Goal: Task Accomplishment & Management: Use online tool/utility

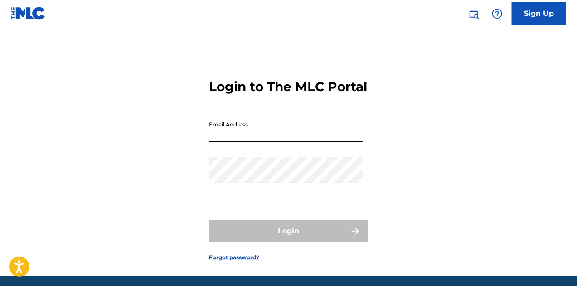
click at [277, 142] on input "Email Address" at bounding box center [285, 130] width 153 height 26
click at [254, 142] on input "Email Address" at bounding box center [285, 130] width 153 height 26
click at [235, 198] on div "Password" at bounding box center [285, 177] width 153 height 41
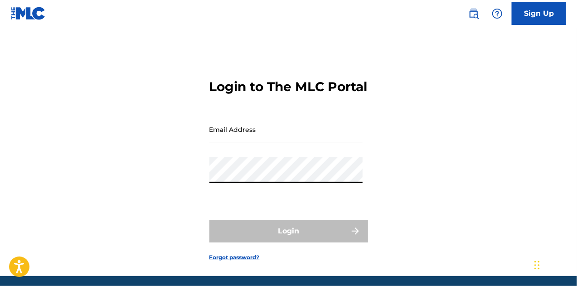
type input "[EMAIL_ADDRESS][DOMAIN_NAME]"
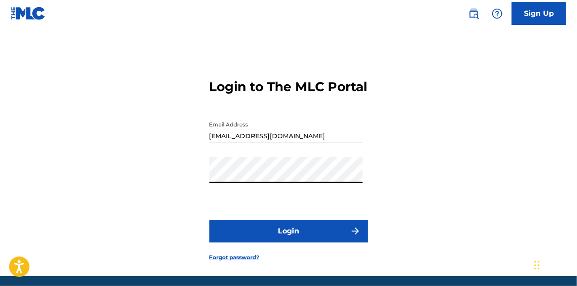
click at [310, 239] on button "Login" at bounding box center [288, 231] width 159 height 23
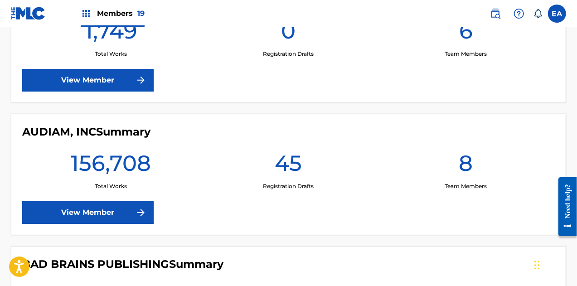
scroll to position [305, 0]
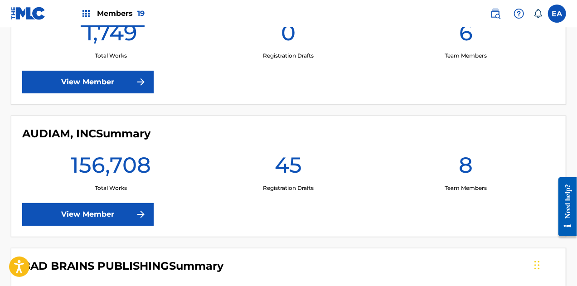
click at [120, 215] on link "View Member" at bounding box center [87, 214] width 131 height 23
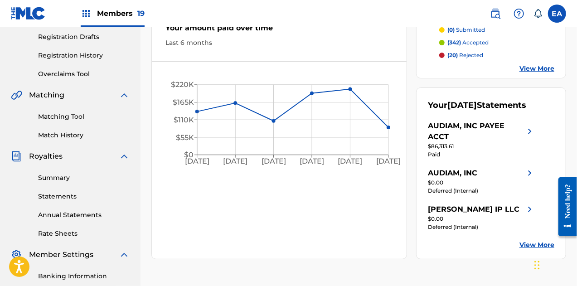
scroll to position [124, 0]
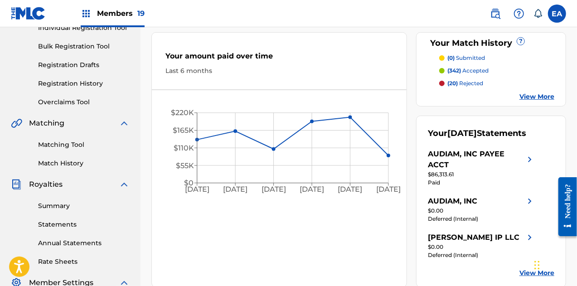
click at [74, 105] on link "Overclaims Tool" at bounding box center [84, 102] width 92 height 10
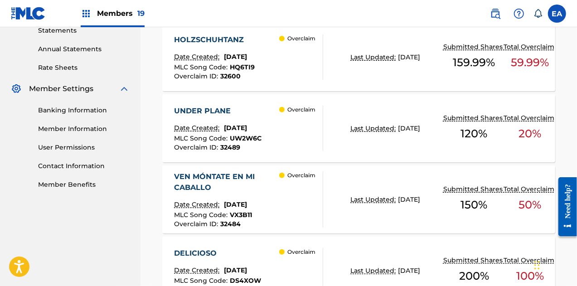
scroll to position [321, 0]
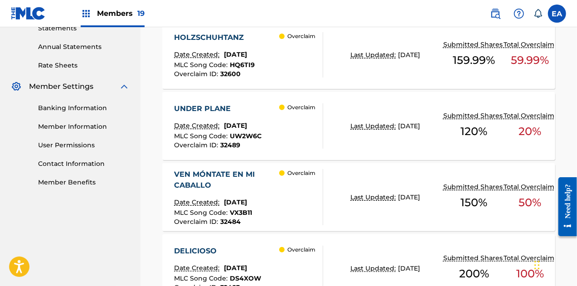
click at [262, 138] on div "MLC Song Code : UW2W6C" at bounding box center [218, 137] width 88 height 9
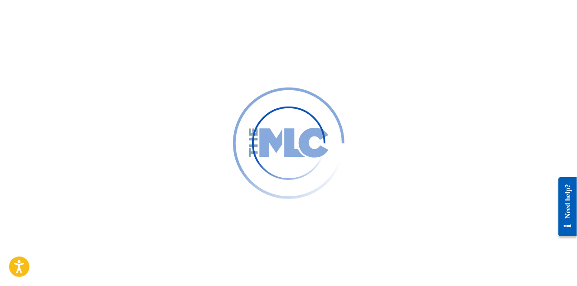
scroll to position [321, 0]
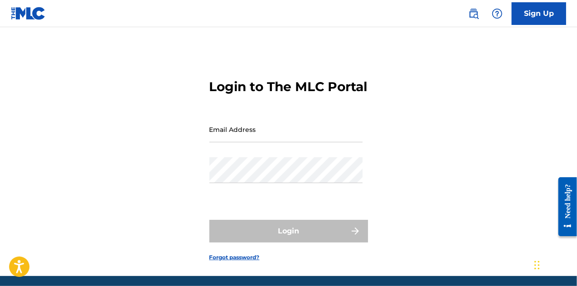
click at [258, 142] on input "Email Address" at bounding box center [285, 130] width 153 height 26
click at [276, 157] on div "Email Address" at bounding box center [285, 137] width 153 height 41
type input "[EMAIL_ADDRESS][DOMAIN_NAME]"
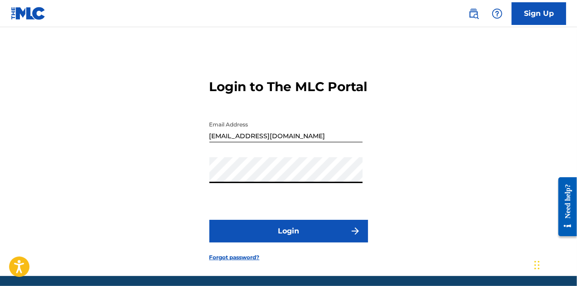
click at [286, 243] on button "Login" at bounding box center [288, 231] width 159 height 23
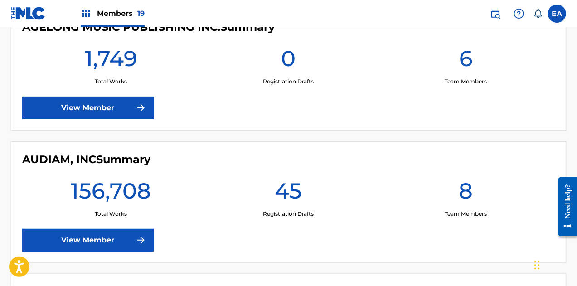
scroll to position [298, 0]
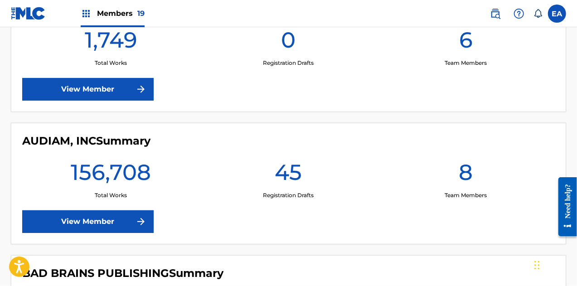
click at [88, 224] on link "View Member" at bounding box center [87, 221] width 131 height 23
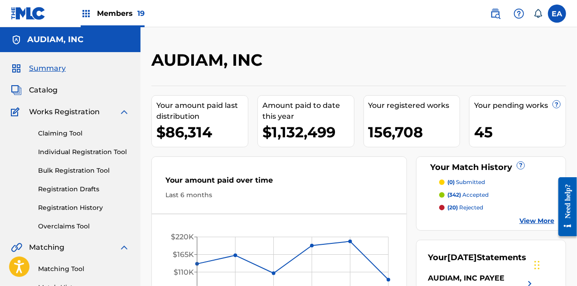
click at [72, 226] on link "Overclaims Tool" at bounding box center [84, 227] width 92 height 10
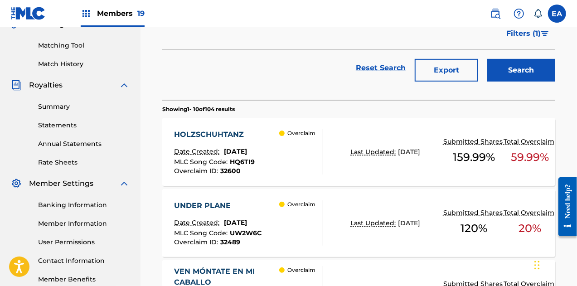
scroll to position [228, 0]
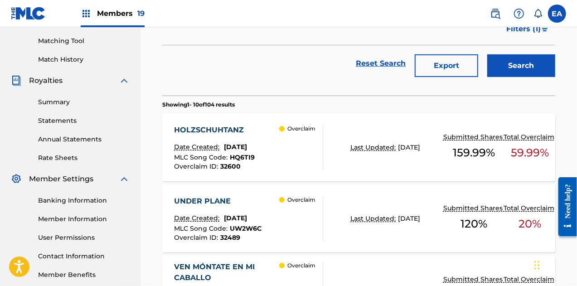
click at [249, 200] on div "UNDER PLANE" at bounding box center [218, 201] width 88 height 11
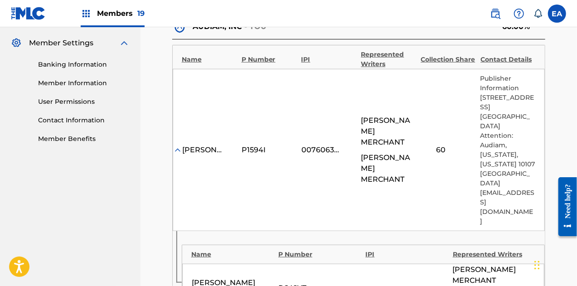
scroll to position [368, 0]
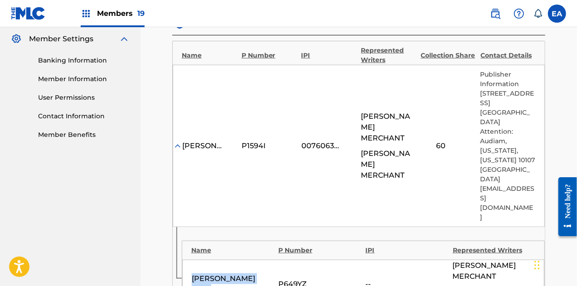
drag, startPoint x: 193, startPoint y: 234, endPoint x: 227, endPoint y: 246, distance: 36.1
click at [227, 273] on div "VEIT HELMER EDITION" at bounding box center [233, 284] width 83 height 22
click at [195, 141] on div "BAILER MUSIC PUBLISHING" at bounding box center [202, 146] width 41 height 11
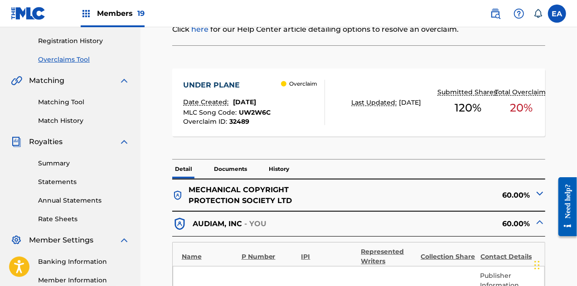
scroll to position [177, 0]
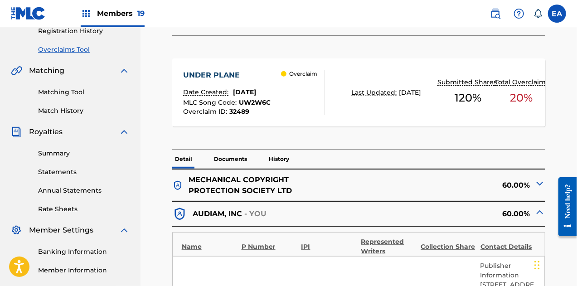
click at [281, 160] on p "History" at bounding box center [279, 159] width 26 height 19
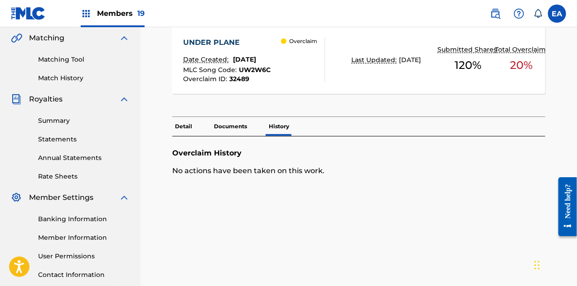
scroll to position [186, 0]
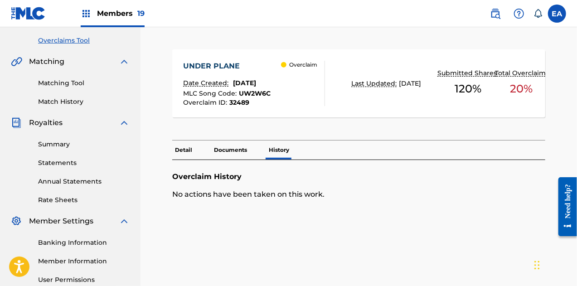
click at [188, 152] on p "Detail" at bounding box center [183, 150] width 23 height 19
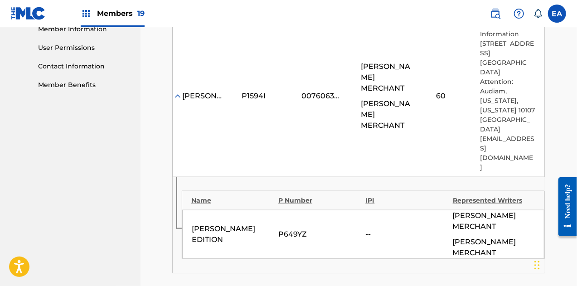
scroll to position [422, 0]
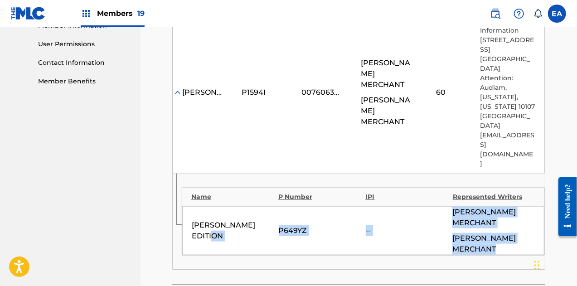
drag, startPoint x: 224, startPoint y: 194, endPoint x: 179, endPoint y: 176, distance: 48.4
click at [182, 187] on div "Name P Number IPI Represented Writers VEIT HELMER EDITION P649YZ -- SALIM SADDR…" at bounding box center [364, 221] width 364 height 68
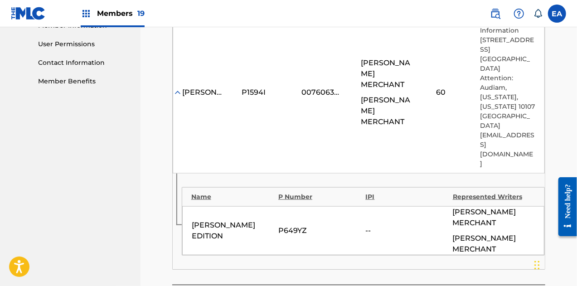
click at [193, 220] on div "VEIT HELMER EDITION" at bounding box center [233, 231] width 83 height 22
drag, startPoint x: 192, startPoint y: 180, endPoint x: 223, endPoint y: 195, distance: 34.9
click at [223, 220] on div "VEIT HELMER EDITION" at bounding box center [233, 231] width 83 height 22
copy div "VEIT HELMER EDITION"
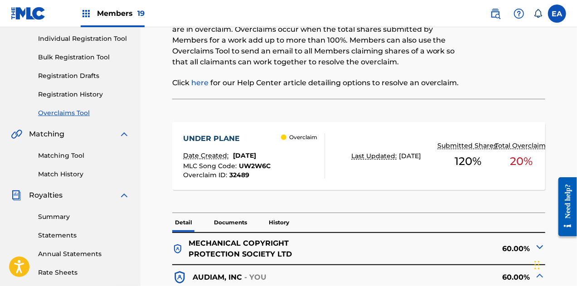
scroll to position [0, 0]
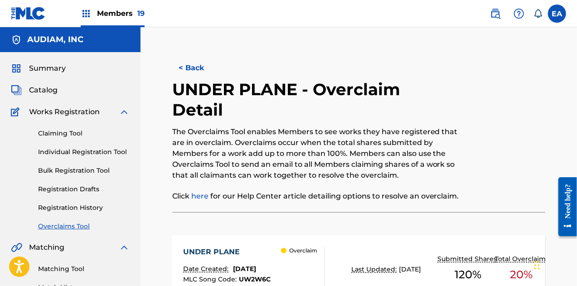
click at [189, 68] on button "< Back" at bounding box center [199, 68] width 54 height 23
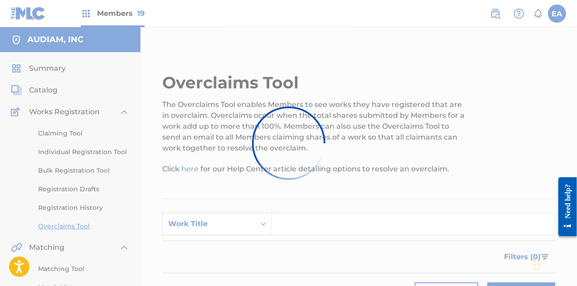
scroll to position [228, 0]
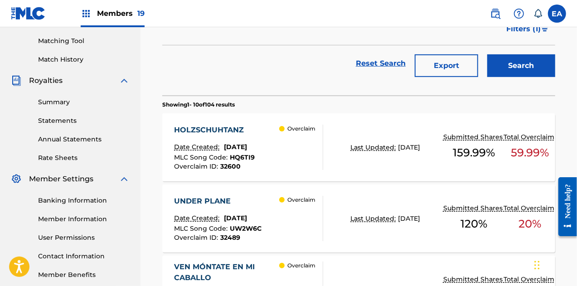
click at [243, 137] on div "HOLZSCHUHTANZ Date Created: August 14, 2025 MLC Song Code : HQ6TI9 Overclaim ID…" at bounding box center [214, 147] width 81 height 45
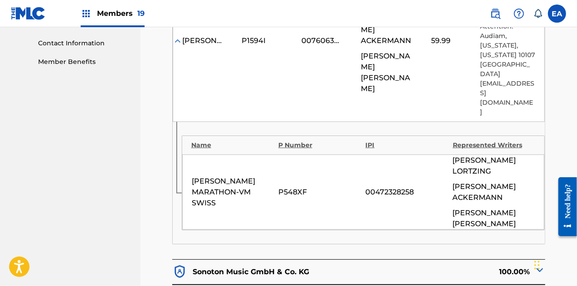
scroll to position [442, 0]
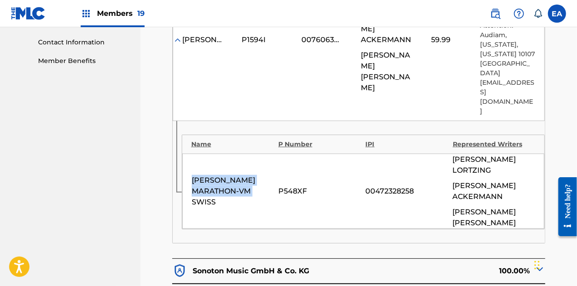
drag, startPoint x: 216, startPoint y: 152, endPoint x: 186, endPoint y: 136, distance: 34.7
click at [186, 154] on div "SCHEDLER MARATHON-VM SWISS P548XF 00472328258 GUSTAV ALBERT LORTZING KARL BARTH…" at bounding box center [363, 191] width 363 height 75
copy div "SCHEDLER MARATHON-VM SWISS"
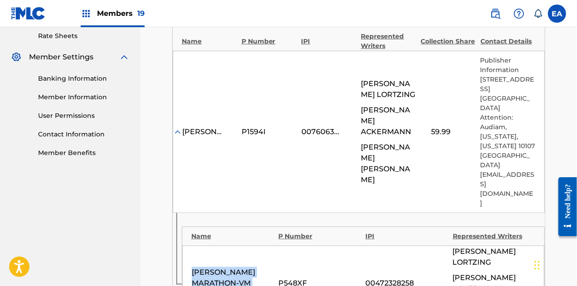
scroll to position [350, 0]
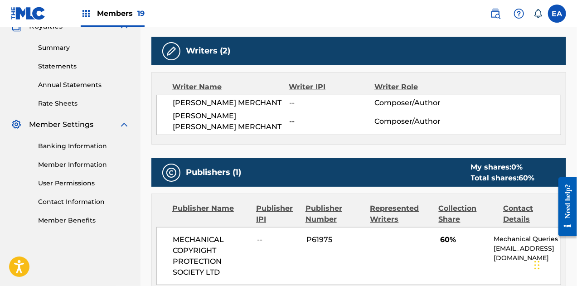
scroll to position [277, 0]
